Goal: Find specific page/section

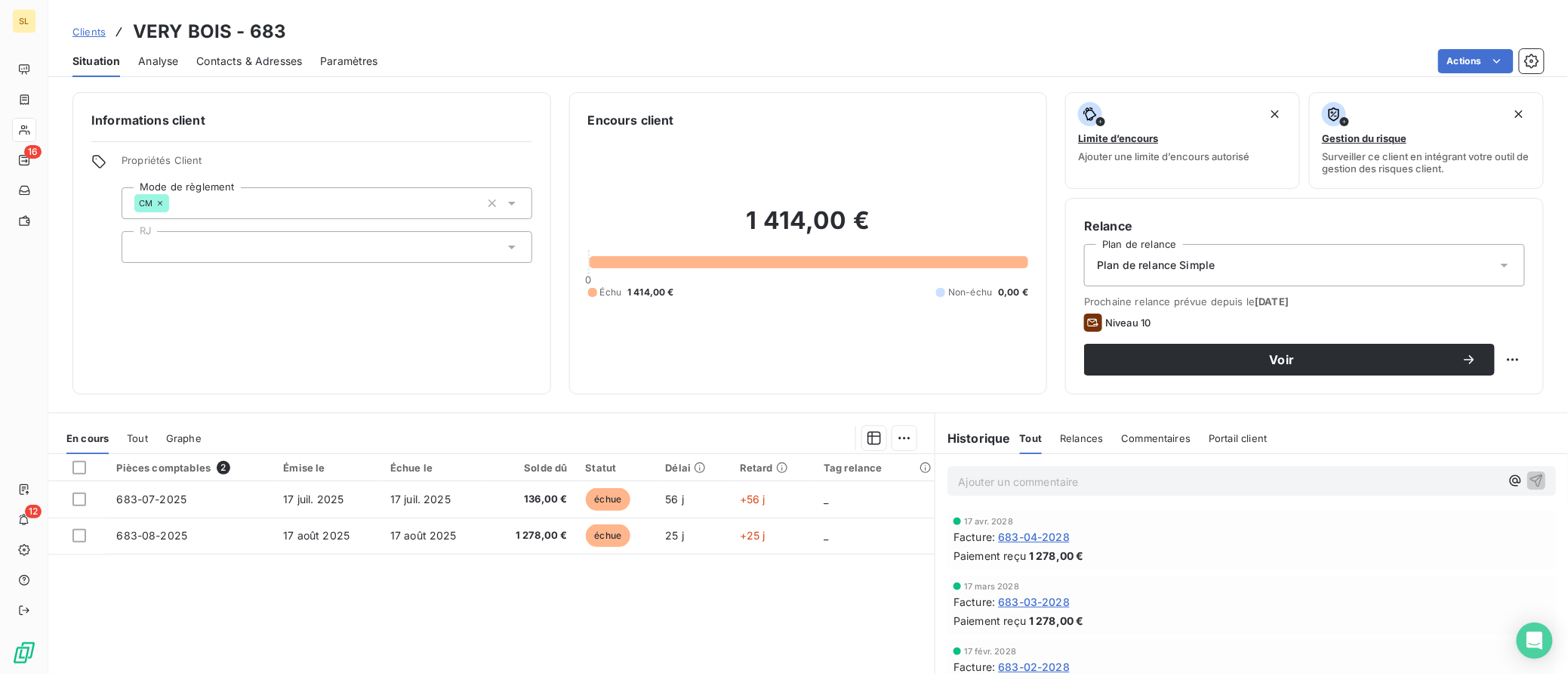
click at [87, 27] on span "Clients" at bounding box center [88, 31] width 33 height 12
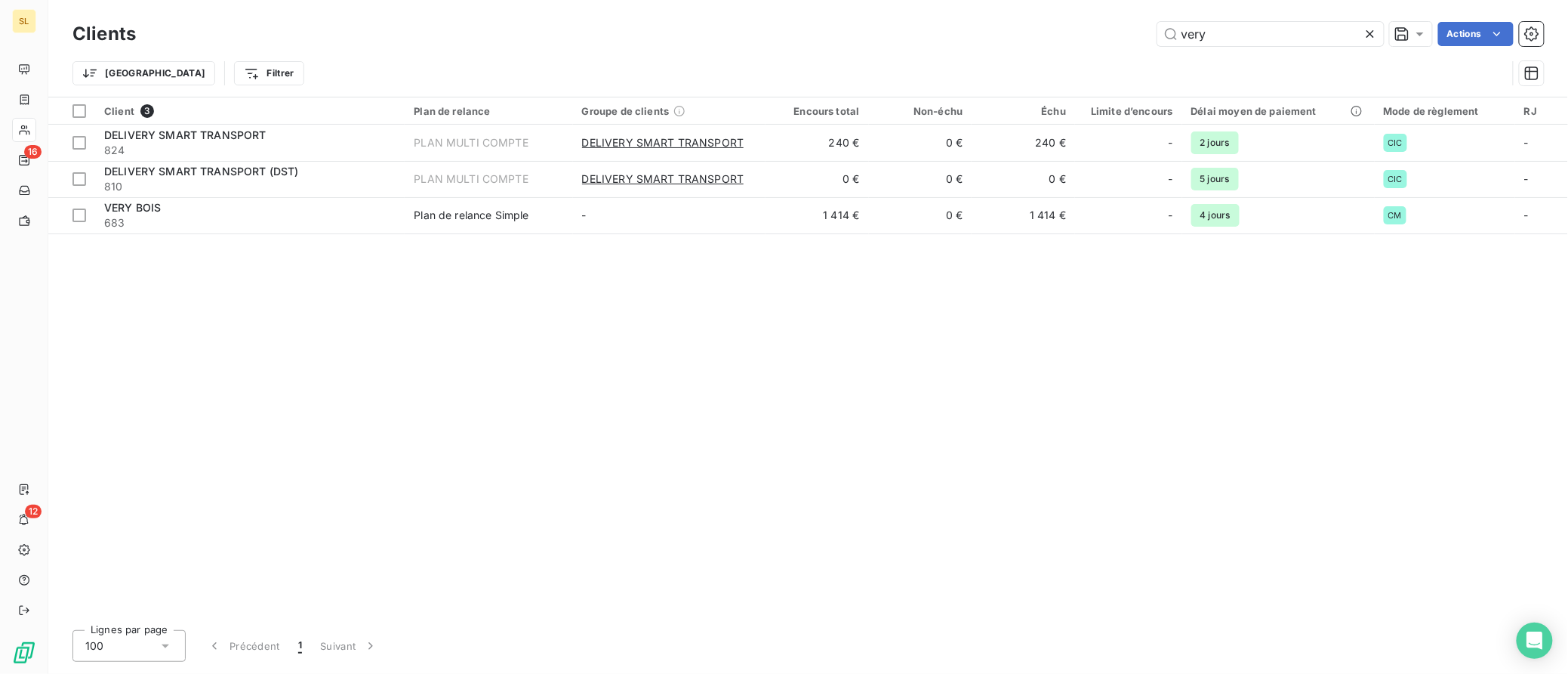
click at [1366, 36] on icon at bounding box center [1370, 34] width 15 height 15
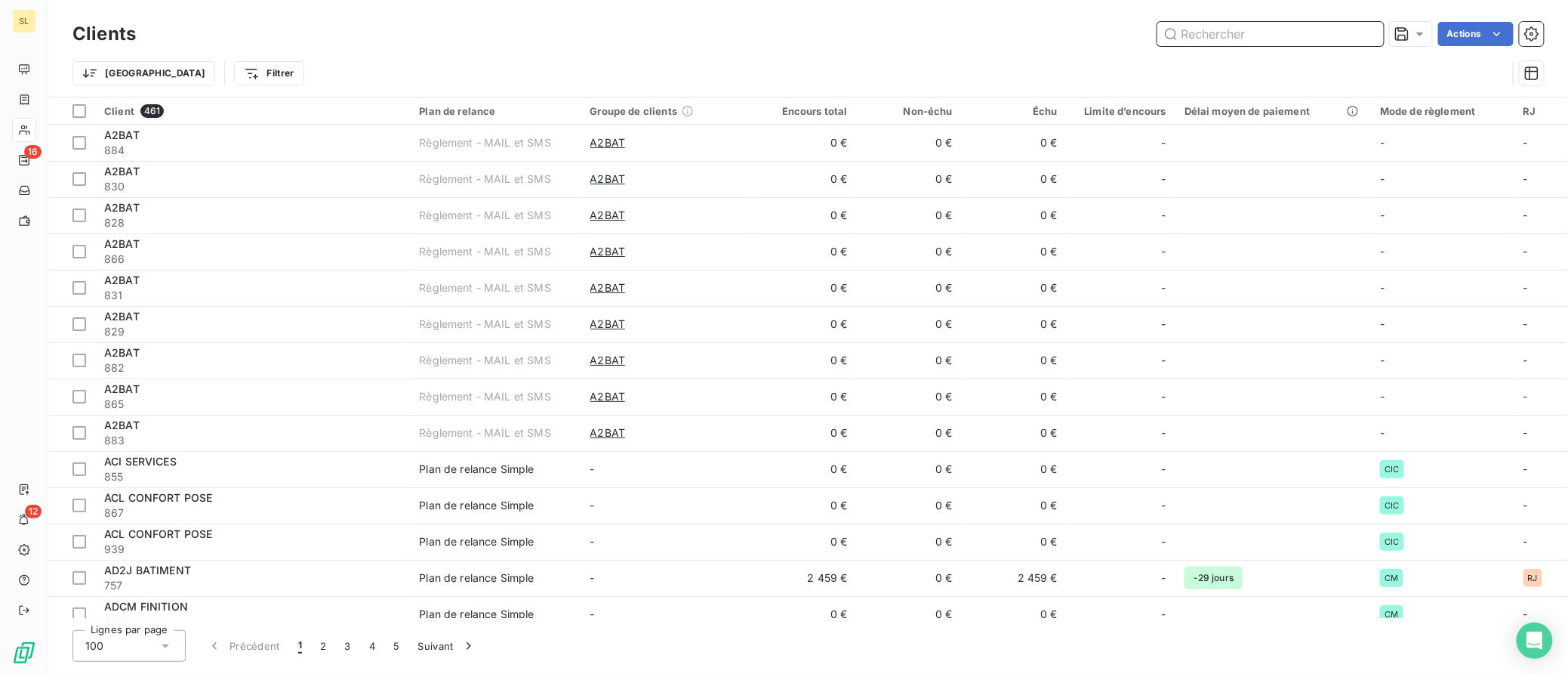
click at [1216, 37] on input "text" at bounding box center [1270, 34] width 227 height 24
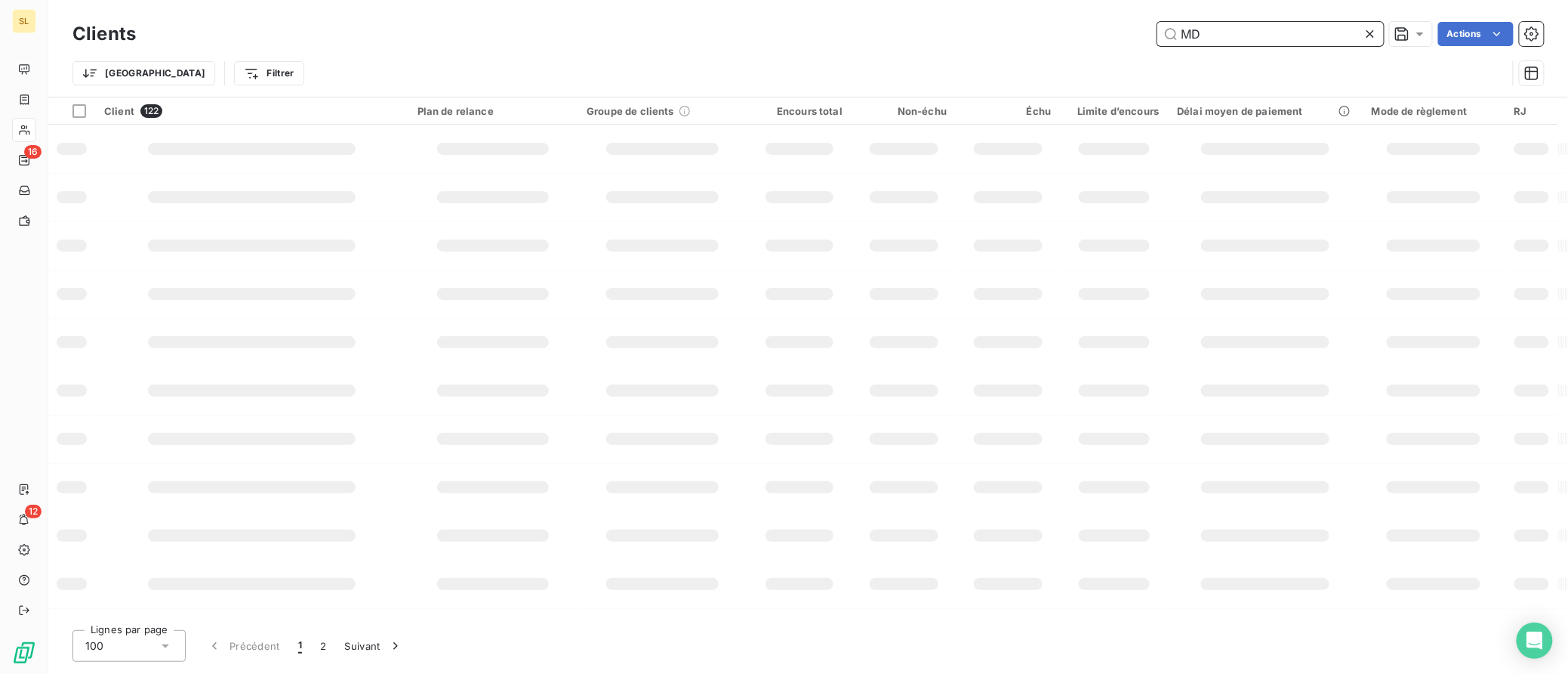
type input "MD"
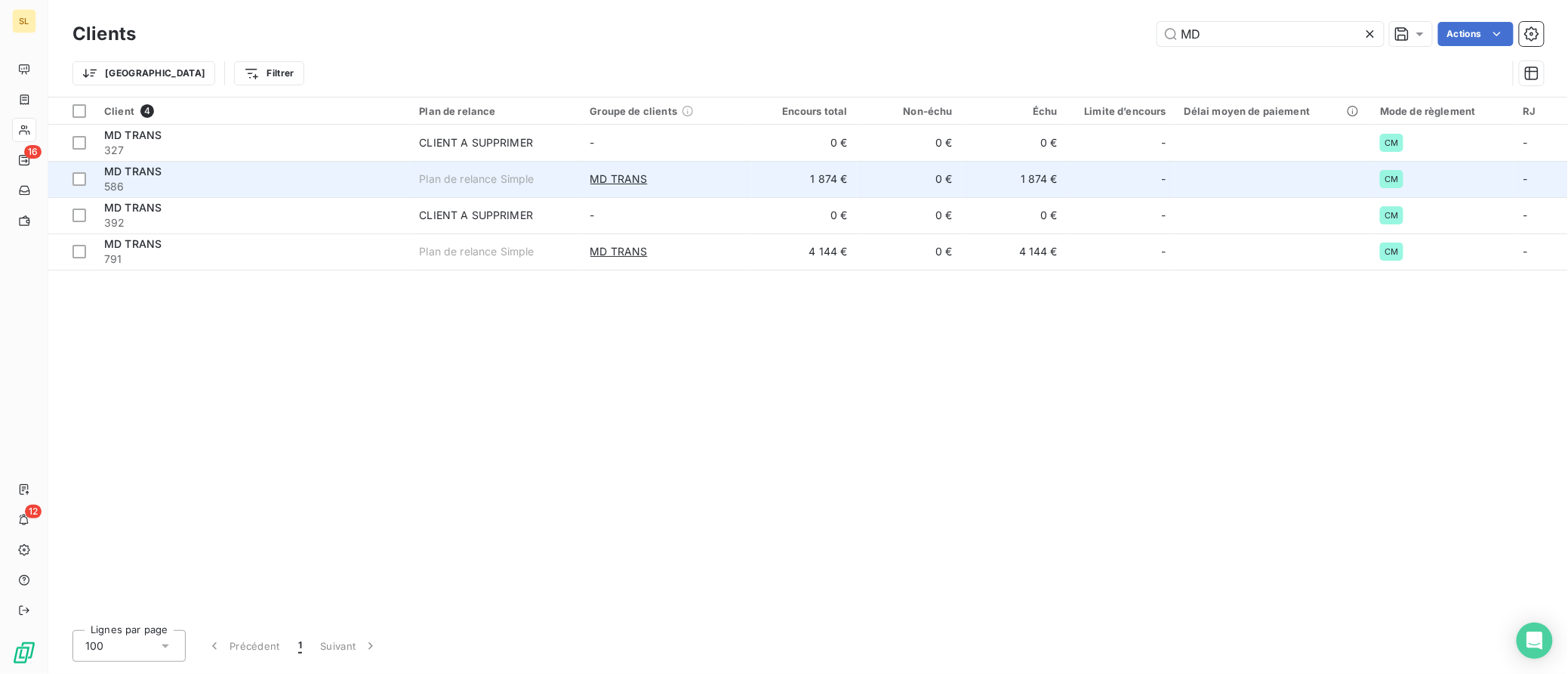
click at [121, 170] on span "MD TRANS" at bounding box center [133, 171] width 57 height 13
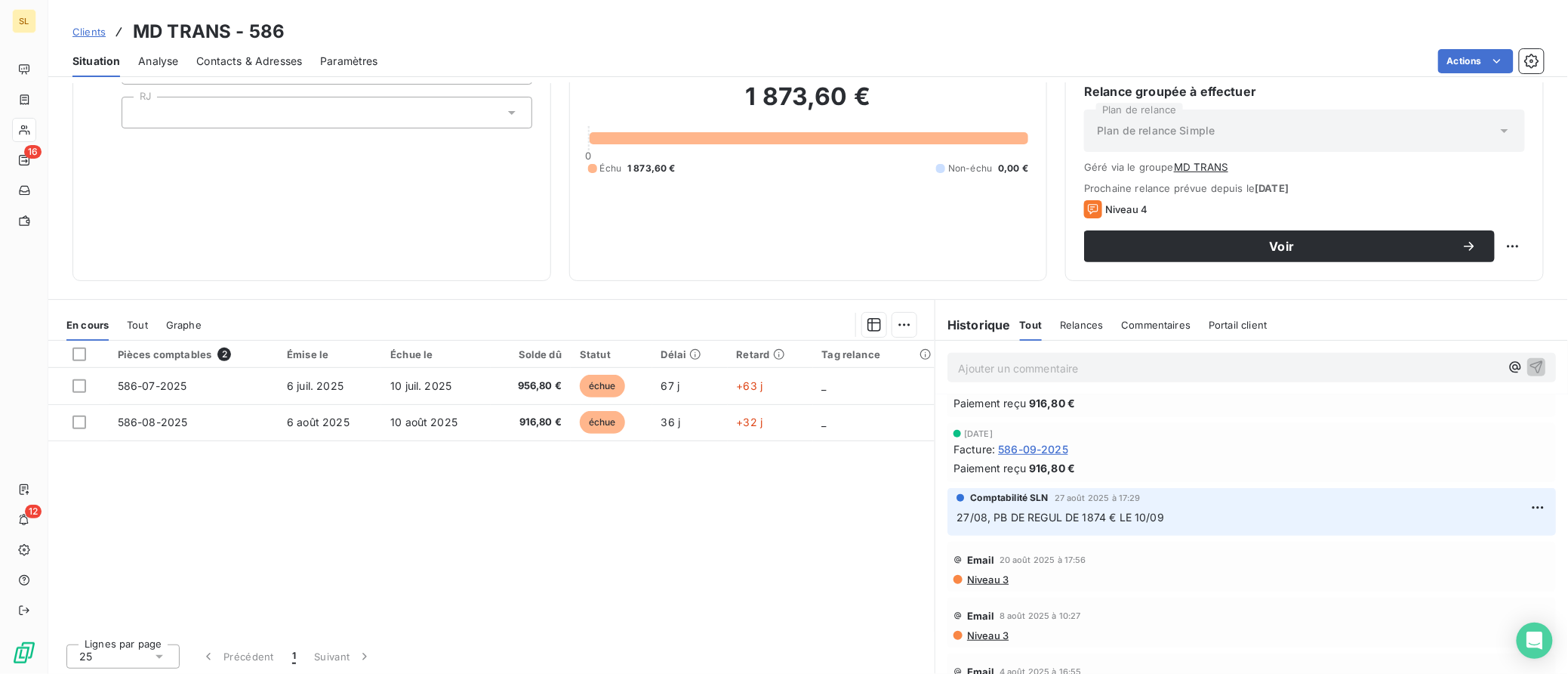
scroll to position [682, 0]
click at [219, 57] on span "Contacts & Adresses" at bounding box center [248, 61] width 105 height 15
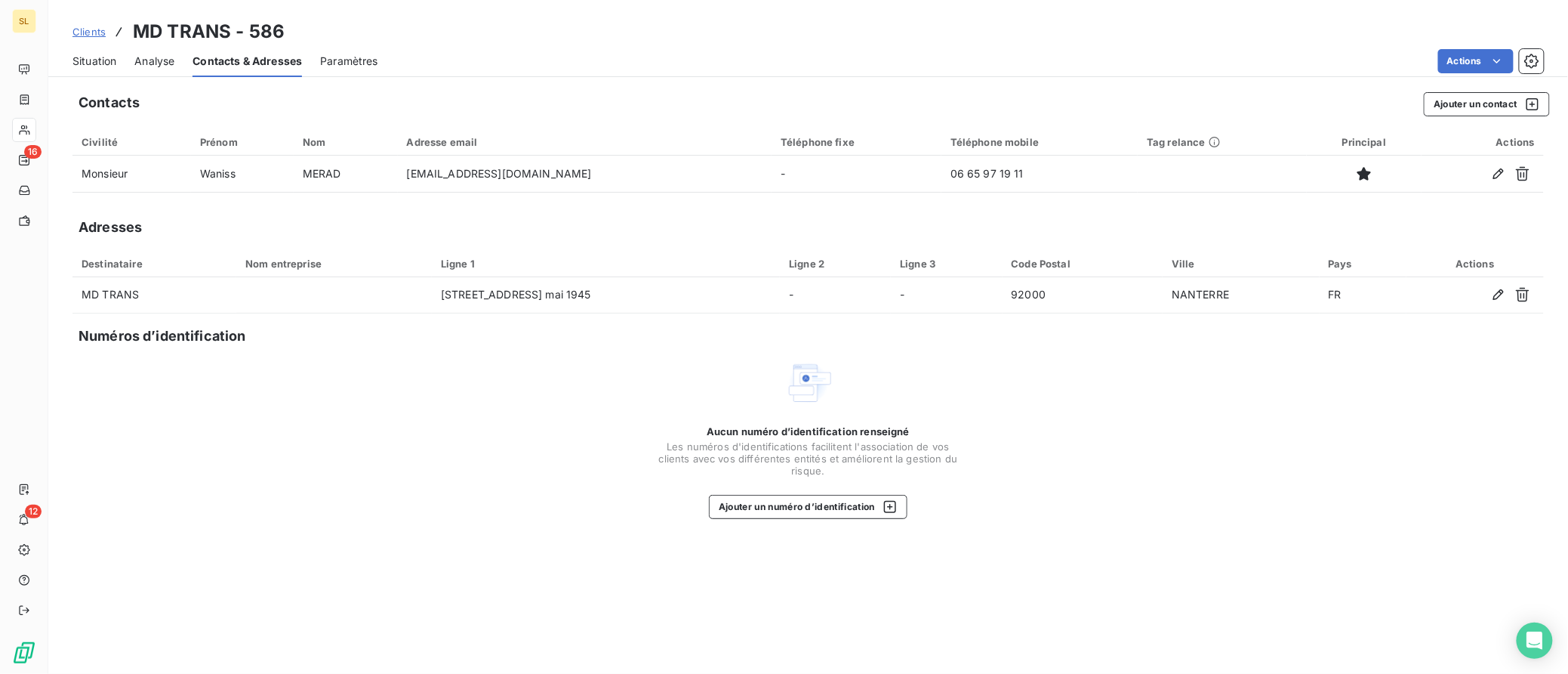
click at [88, 35] on span "Clients" at bounding box center [88, 31] width 33 height 12
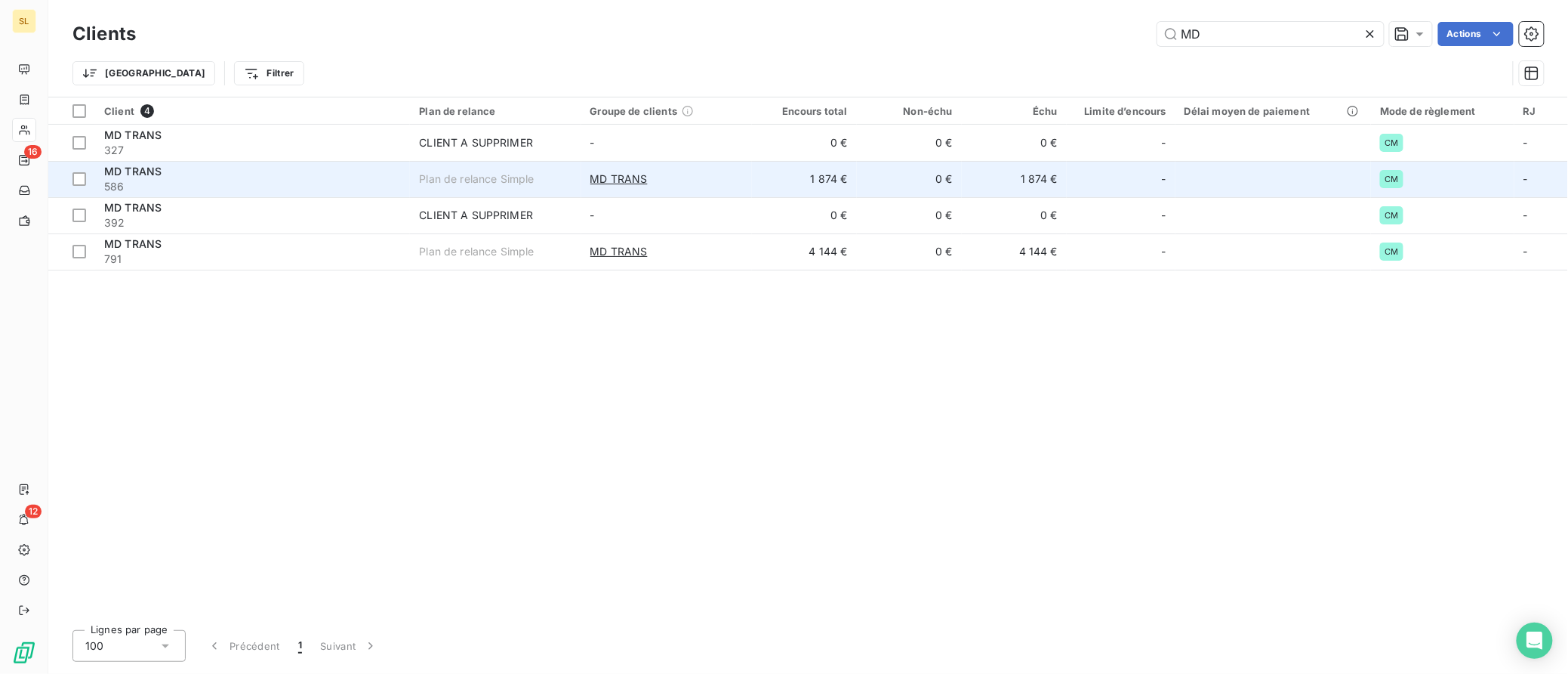
click at [134, 169] on span "MD TRANS" at bounding box center [133, 171] width 57 height 13
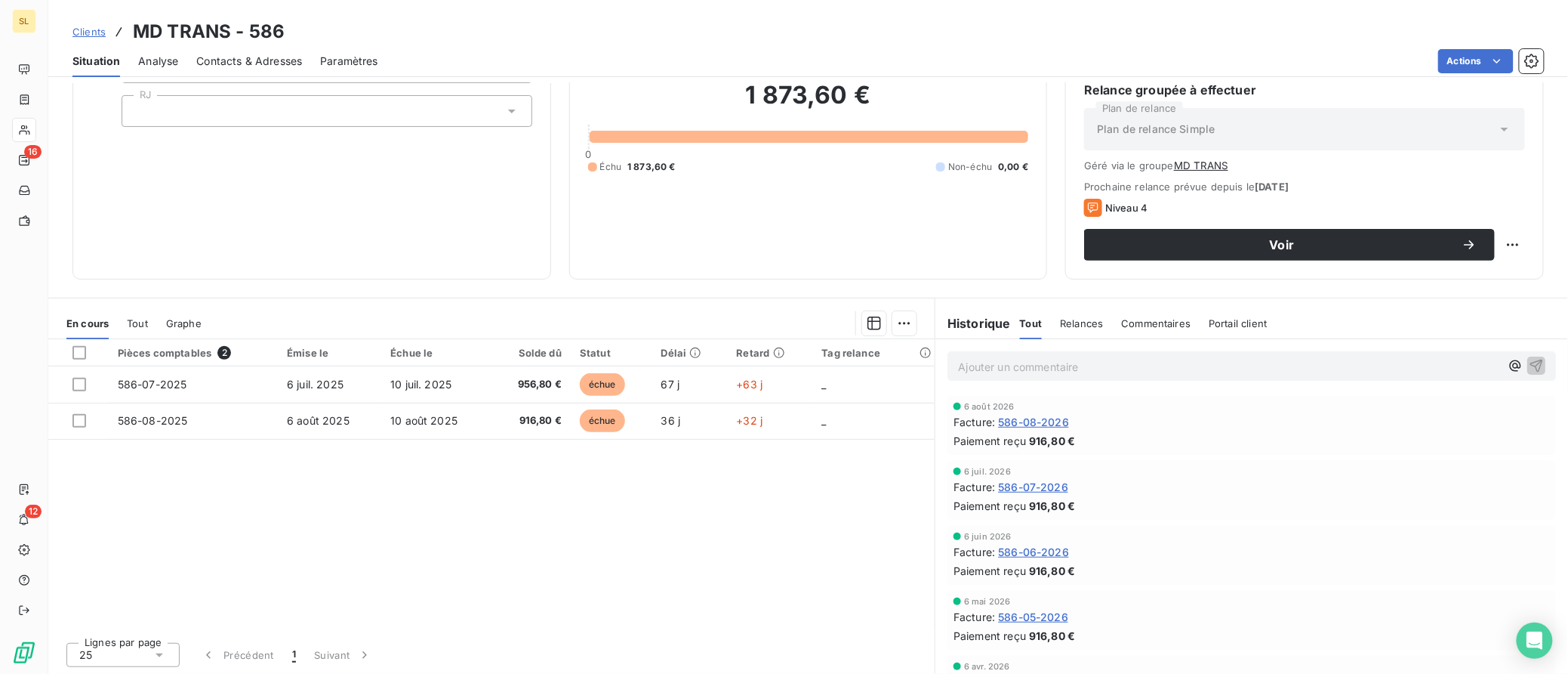
scroll to position [134, 0]
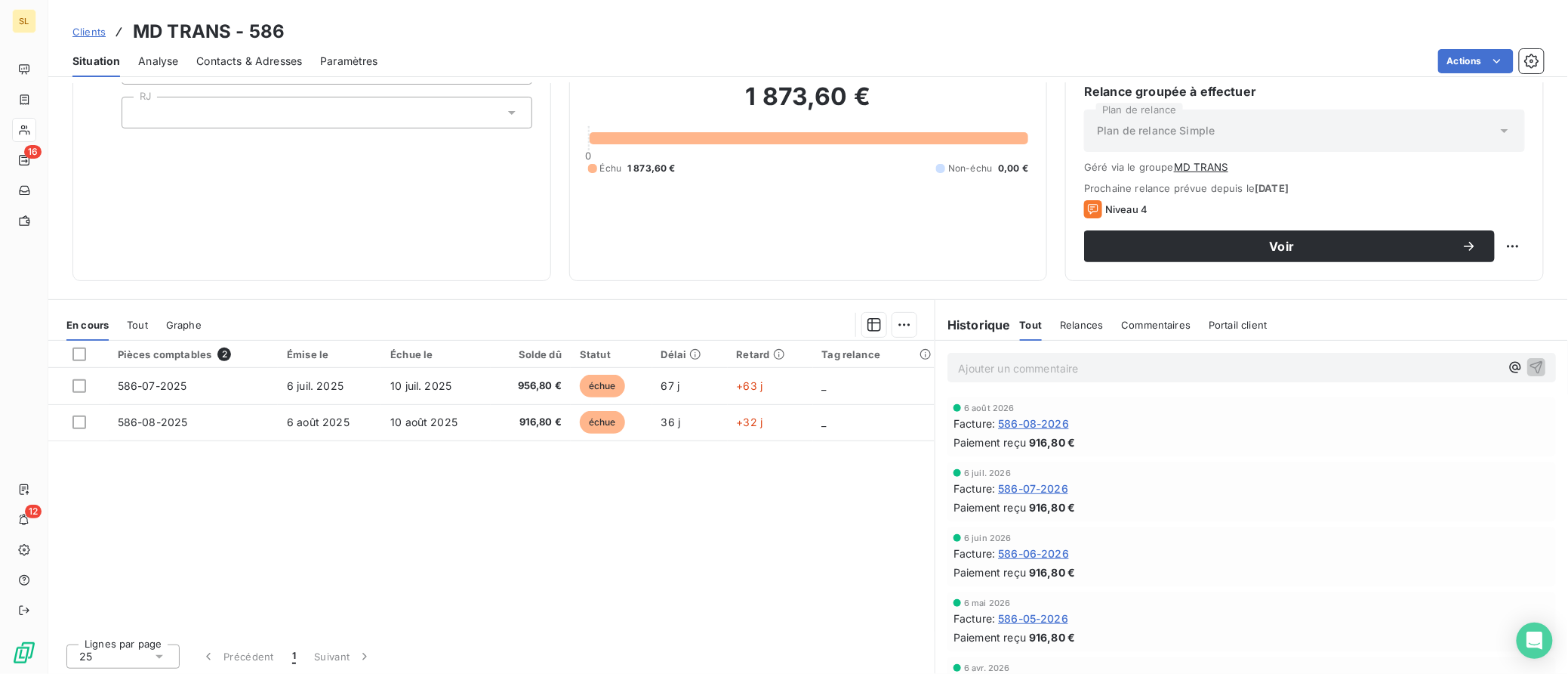
click at [92, 31] on span "Clients" at bounding box center [88, 31] width 33 height 12
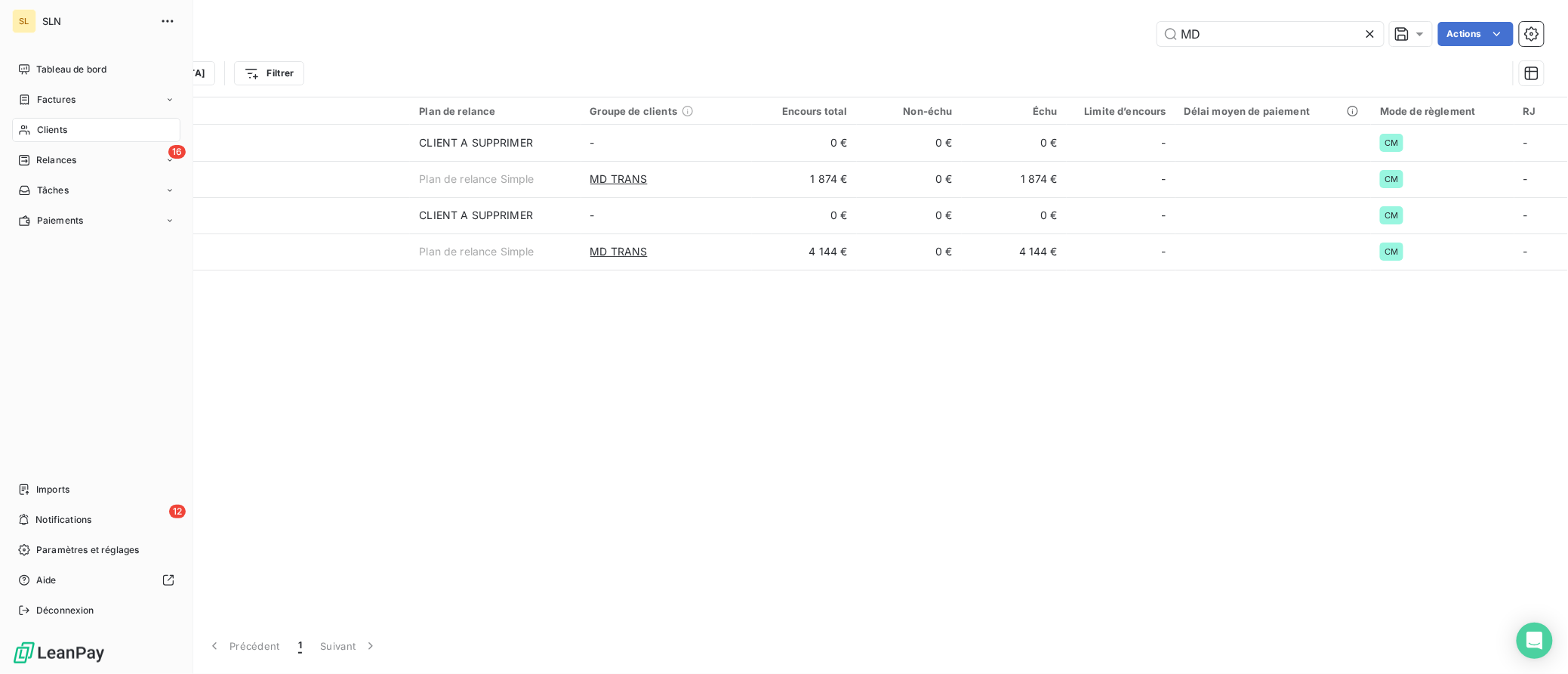
click at [48, 130] on span "Clients" at bounding box center [52, 129] width 31 height 14
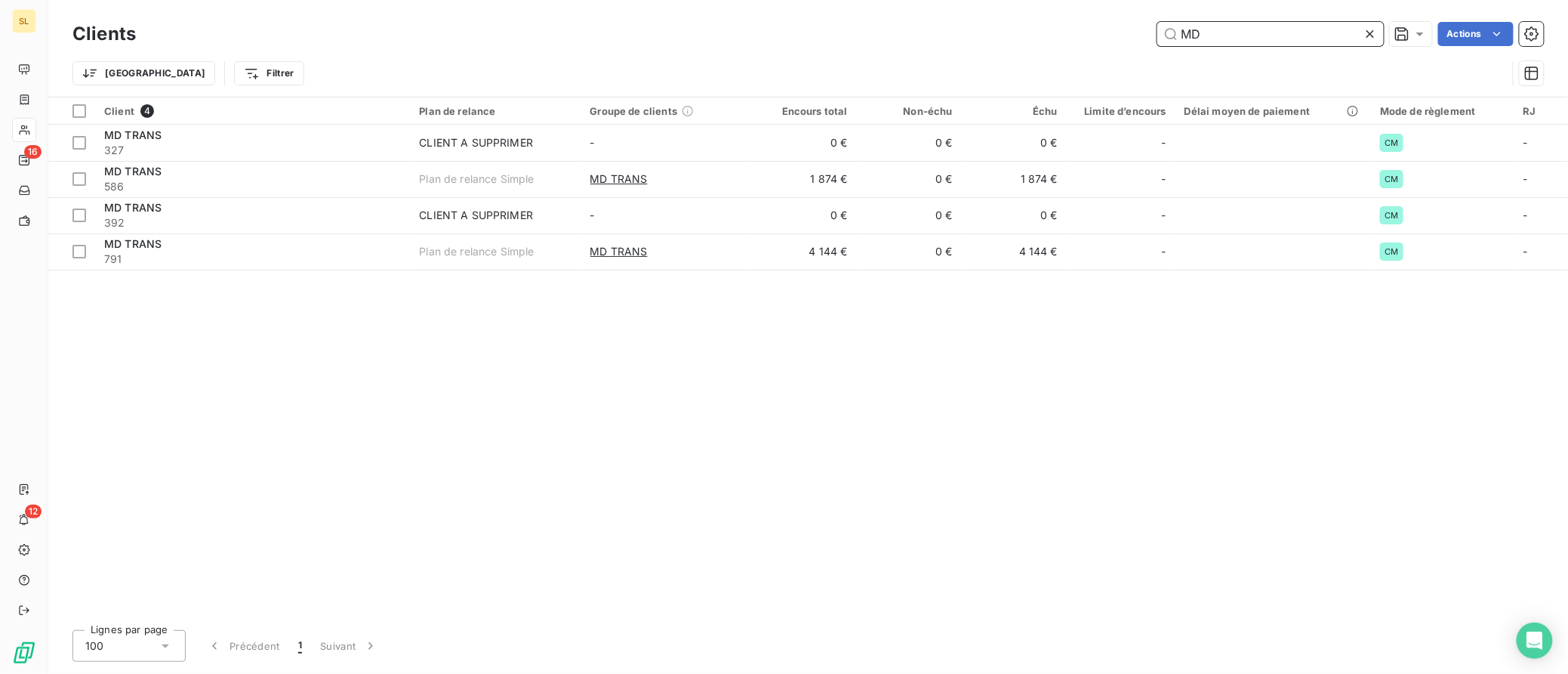
drag, startPoint x: 1219, startPoint y: 31, endPoint x: 1162, endPoint y: 32, distance: 57.0
click at [1162, 32] on input "MD" at bounding box center [1270, 34] width 227 height 24
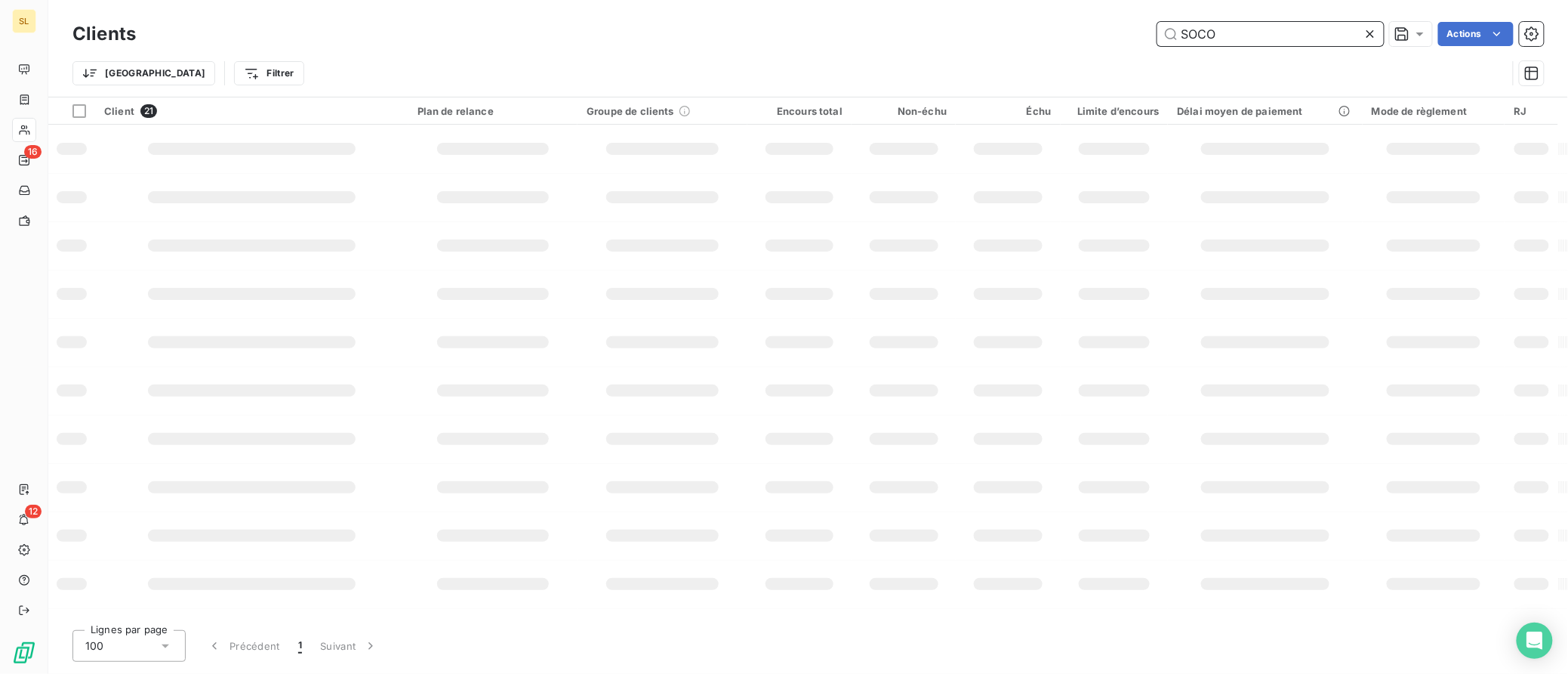
type input "SOCO"
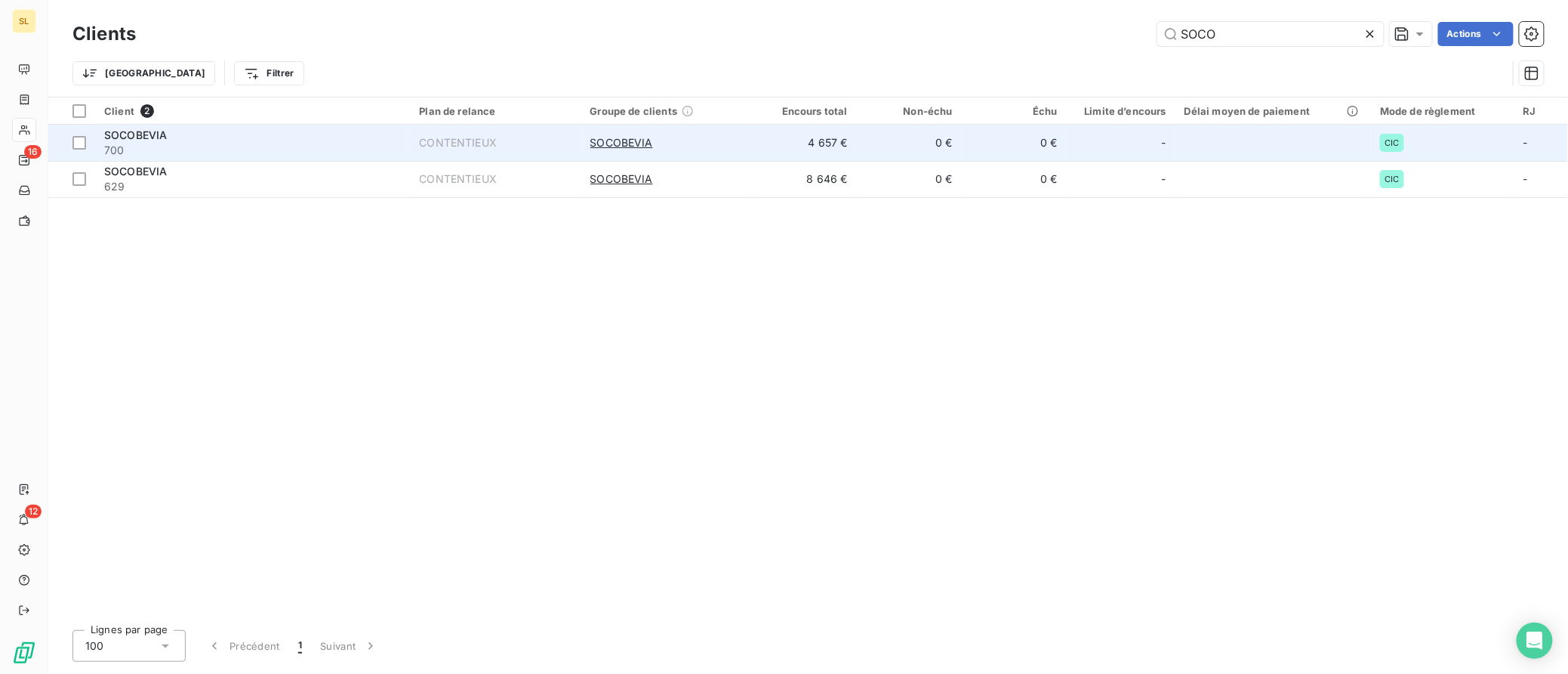
click at [125, 138] on span "SOCOBEVIA" at bounding box center [136, 135] width 63 height 13
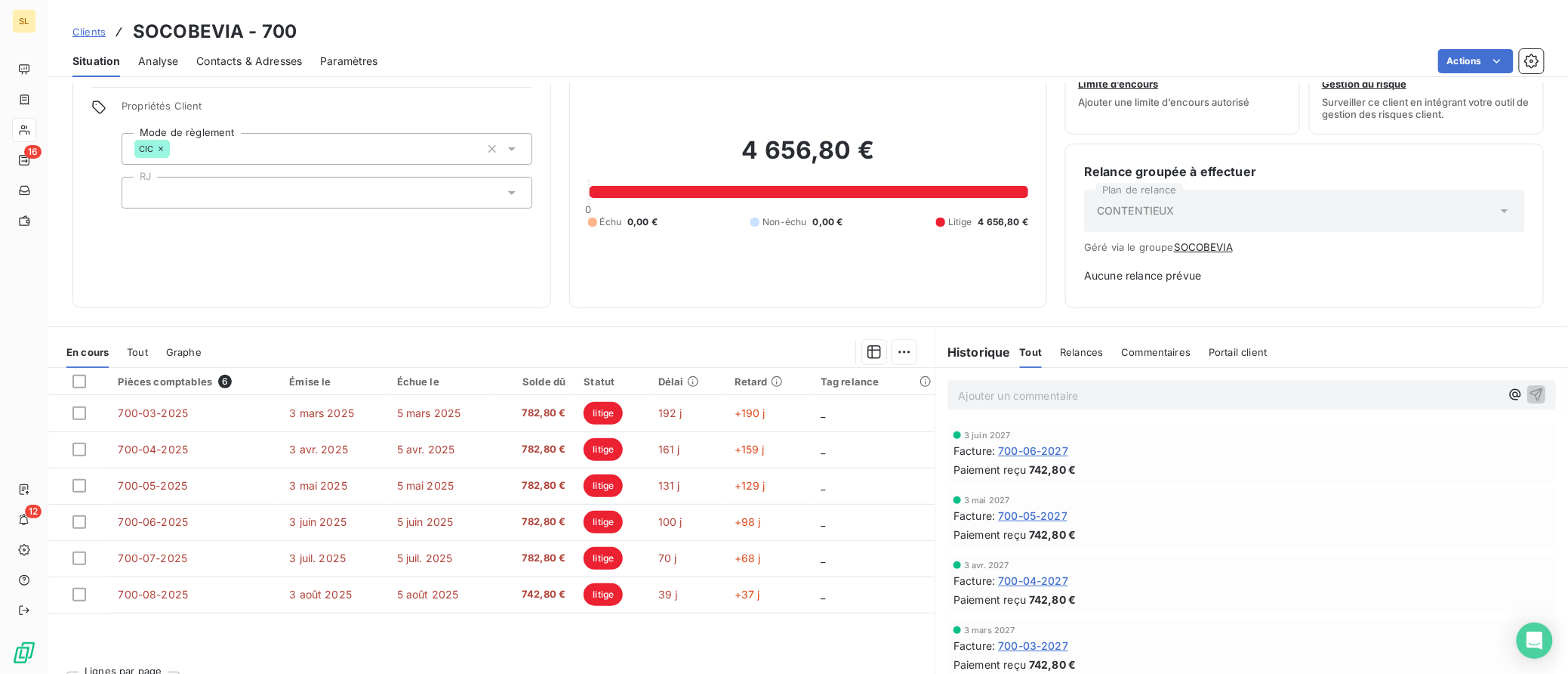
scroll to position [56, 0]
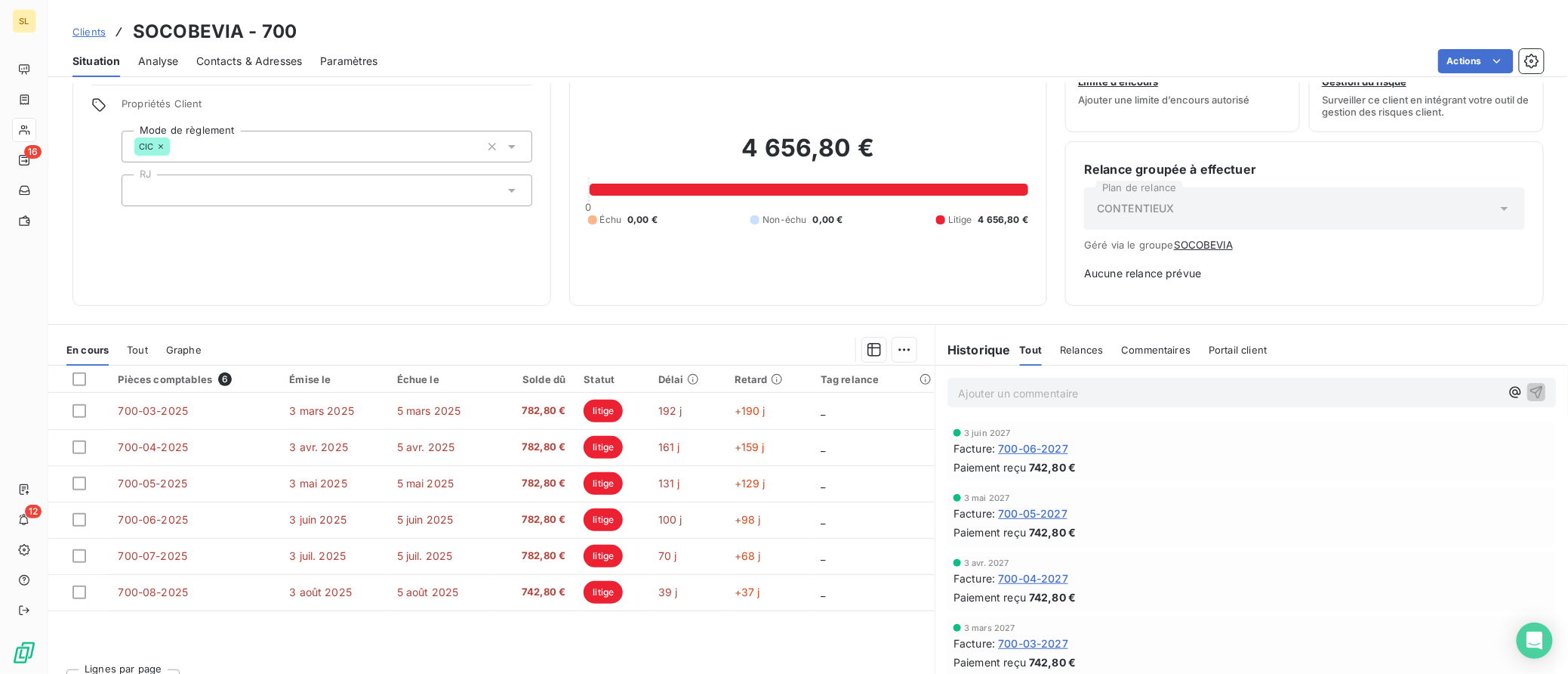
click at [92, 31] on span "Clients" at bounding box center [88, 31] width 33 height 12
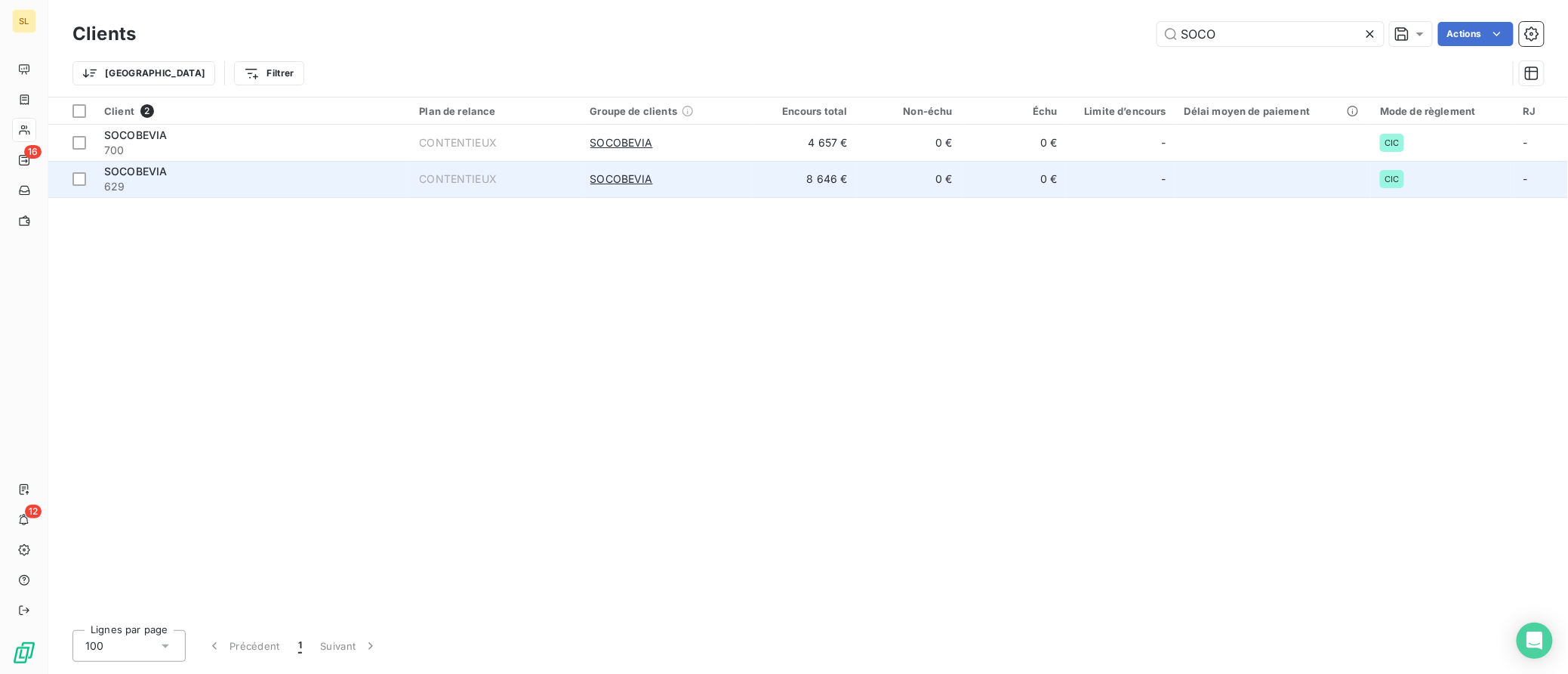
click at [126, 167] on span "SOCOBEVIA" at bounding box center [136, 171] width 63 height 13
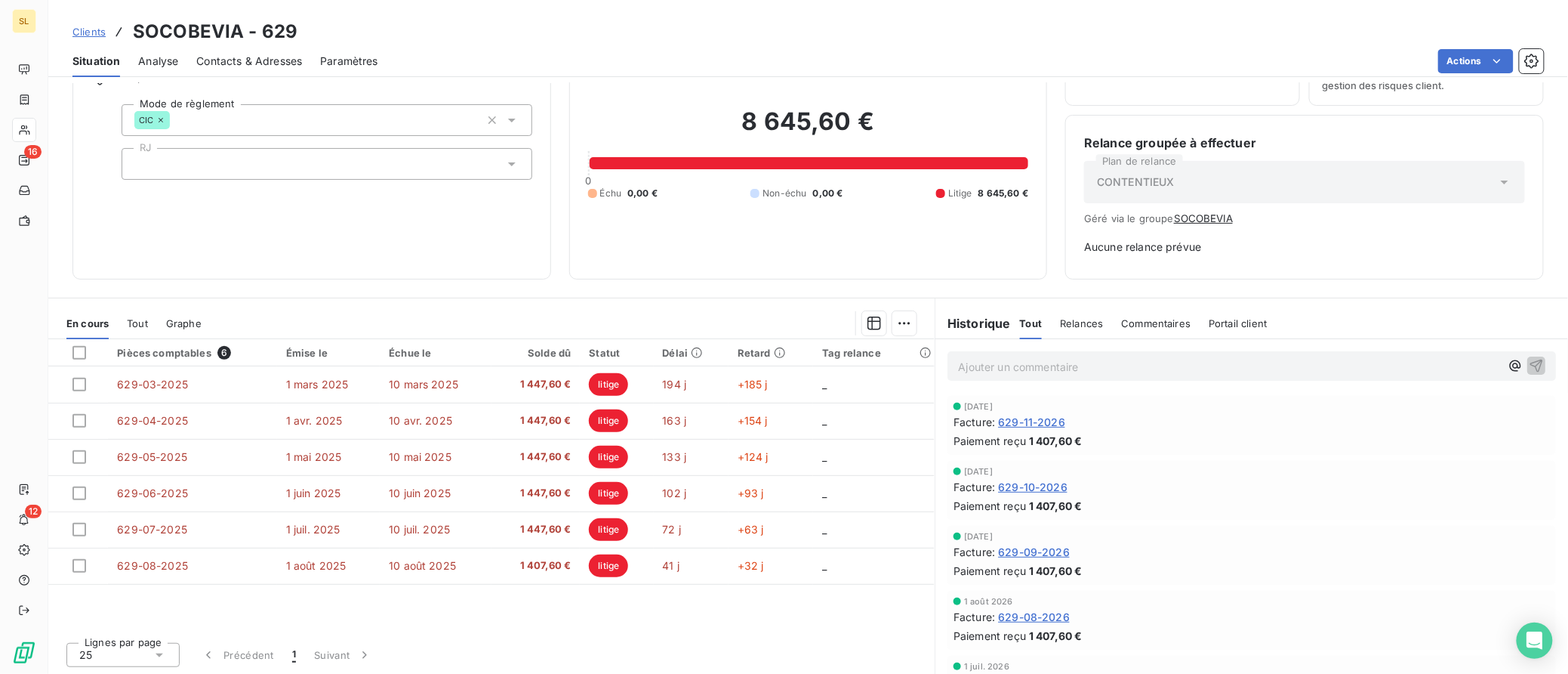
scroll to position [82, 0]
click at [126, 167] on div at bounding box center [326, 164] width 411 height 31
